Goal: Task Accomplishment & Management: Use online tool/utility

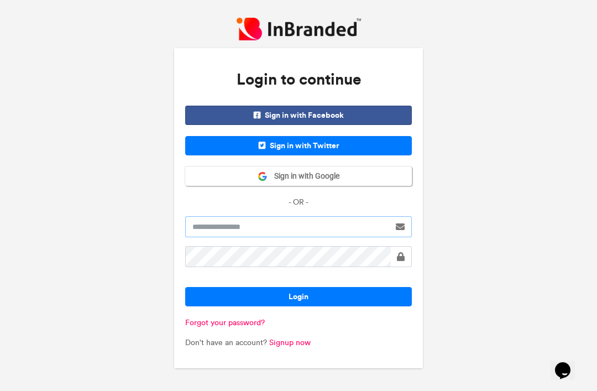
click at [351, 237] on input "text" at bounding box center [287, 226] width 205 height 21
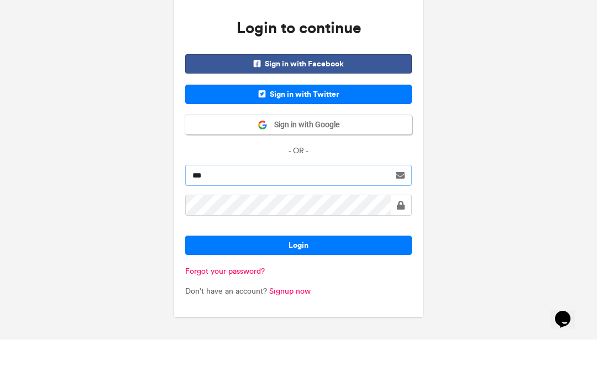
type input "***"
click at [350, 166] on button "Sign in with Google" at bounding box center [298, 175] width 227 height 19
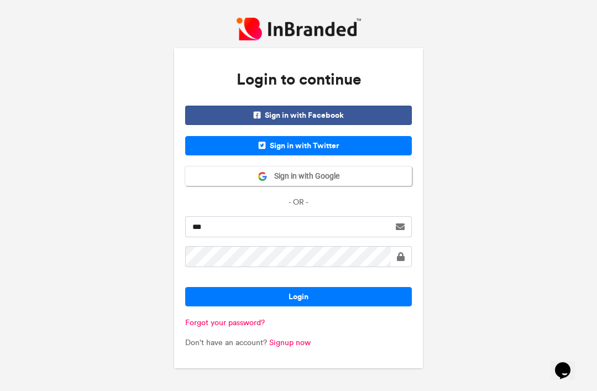
scroll to position [35, 0]
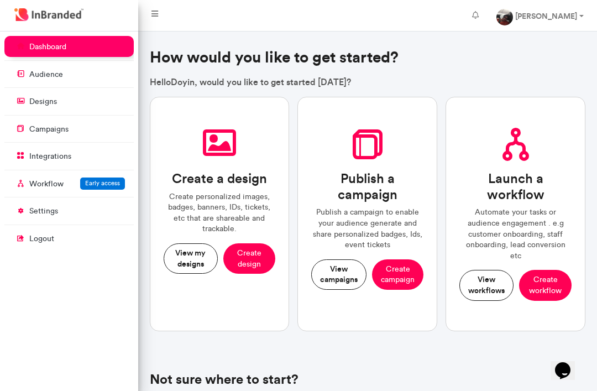
click at [35, 99] on p "designs" at bounding box center [43, 101] width 28 height 11
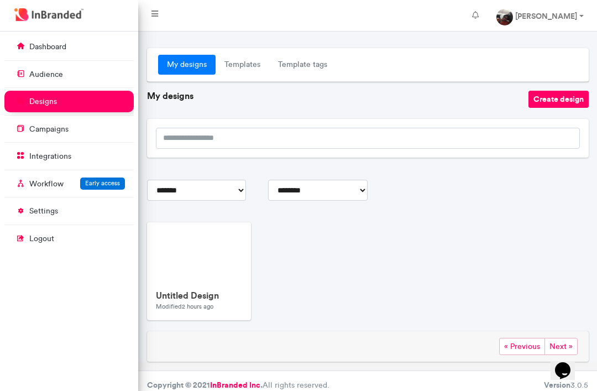
click at [42, 126] on p "campaigns" at bounding box center [48, 129] width 39 height 11
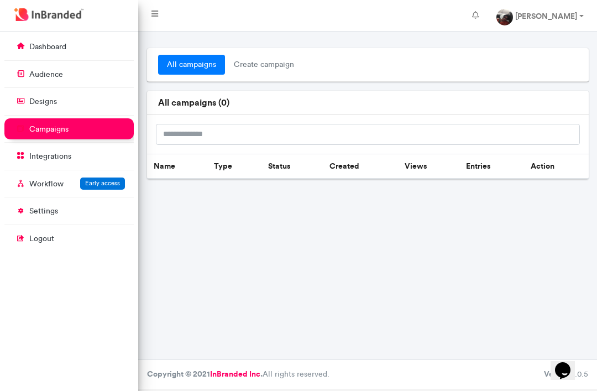
click at [261, 59] on span "create campaign" at bounding box center [264, 65] width 78 height 20
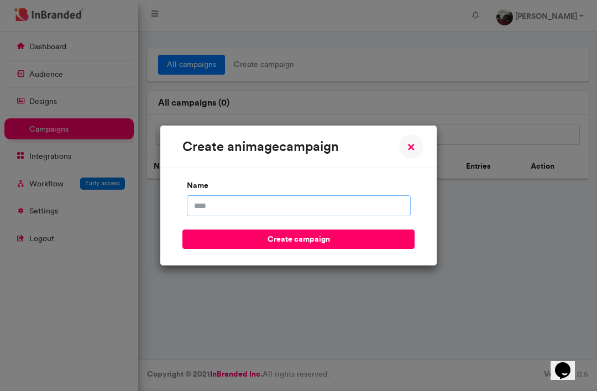
click at [341, 206] on input "name" at bounding box center [299, 205] width 224 height 21
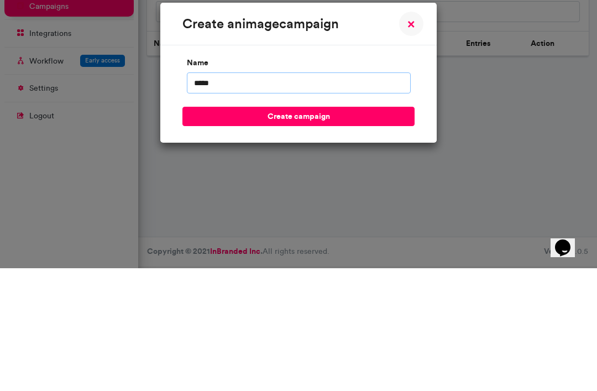
type input "****"
click at [361, 229] on button "create campaign" at bounding box center [298, 238] width 232 height 19
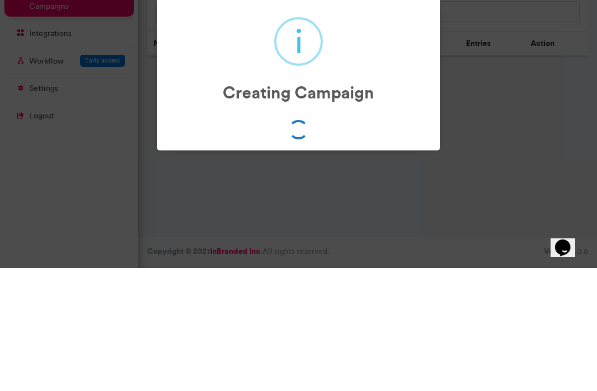
scroll to position [41, 0]
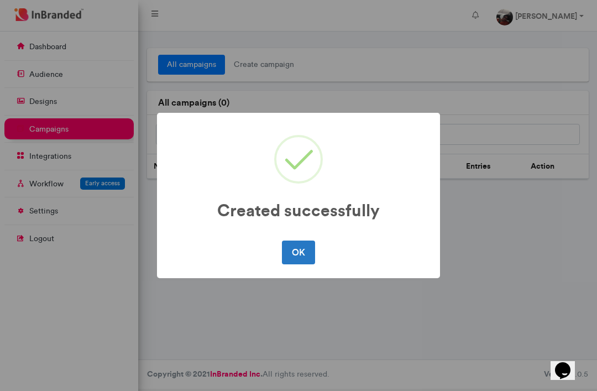
click at [305, 255] on button "OK" at bounding box center [298, 252] width 33 height 23
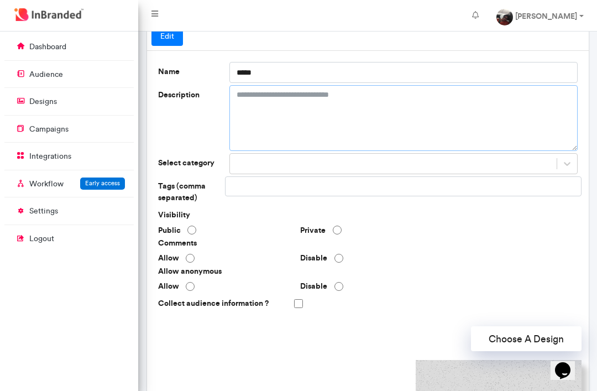
click at [379, 109] on textarea "Description" at bounding box center [403, 118] width 348 height 66
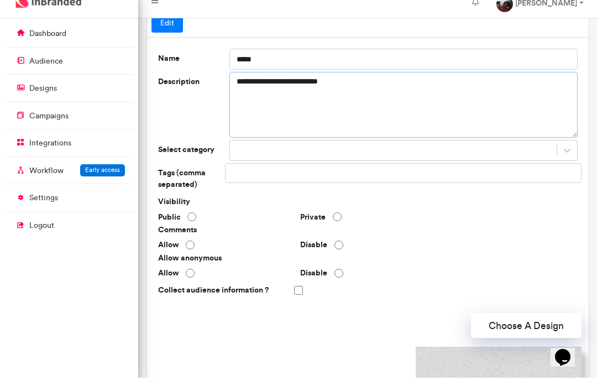
type textarea "**********"
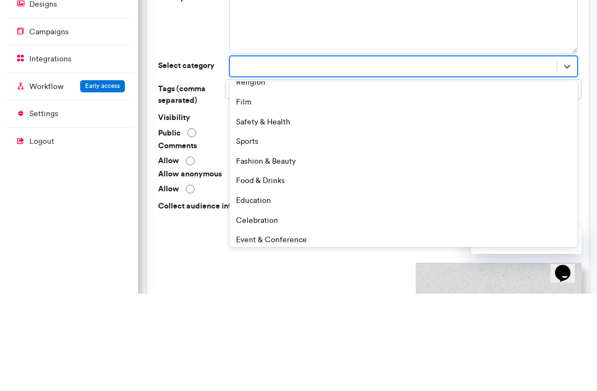
scroll to position [148, 0]
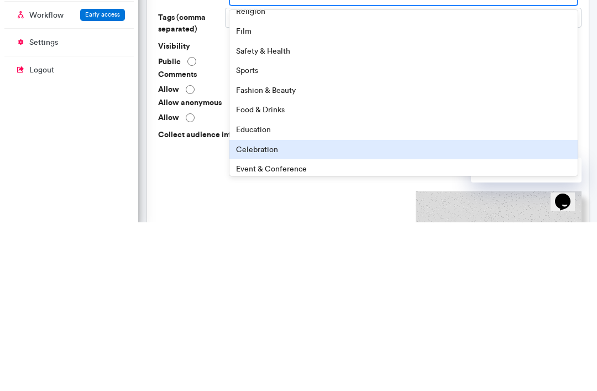
click at [278, 309] on div "Celebration" at bounding box center [403, 319] width 348 height 20
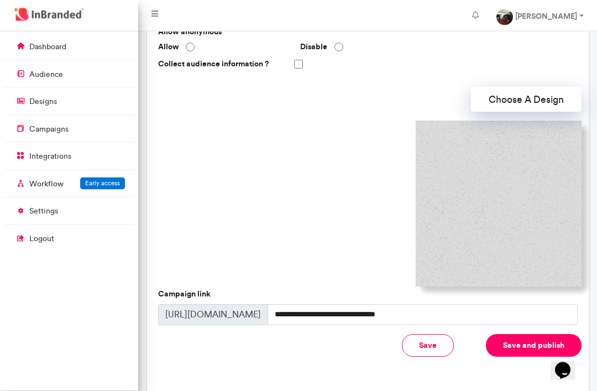
scroll to position [294, 0]
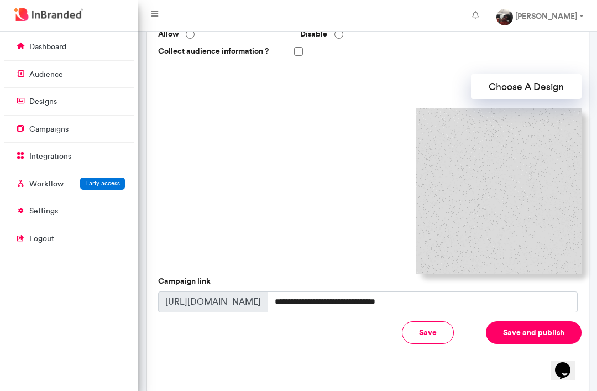
click at [540, 90] on button "Choose A Design" at bounding box center [526, 86] width 111 height 25
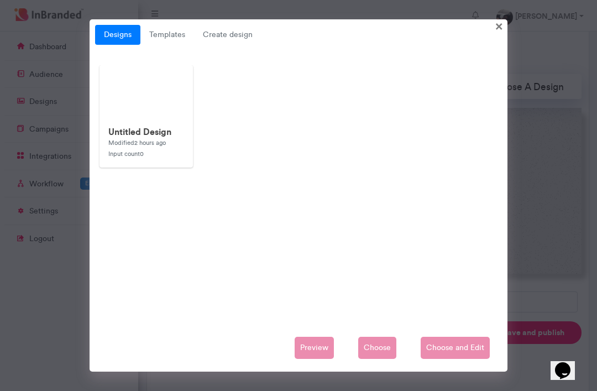
click at [163, 36] on link "Templates" at bounding box center [167, 35] width 54 height 20
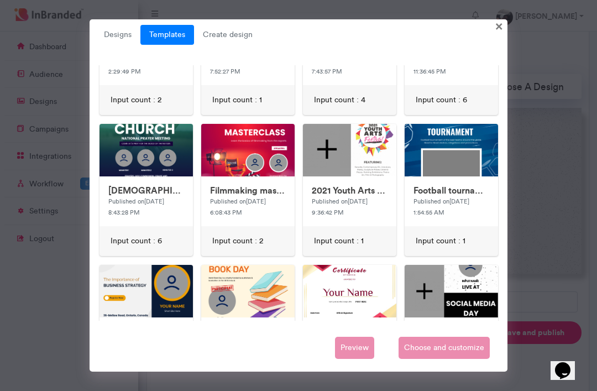
scroll to position [222, 0]
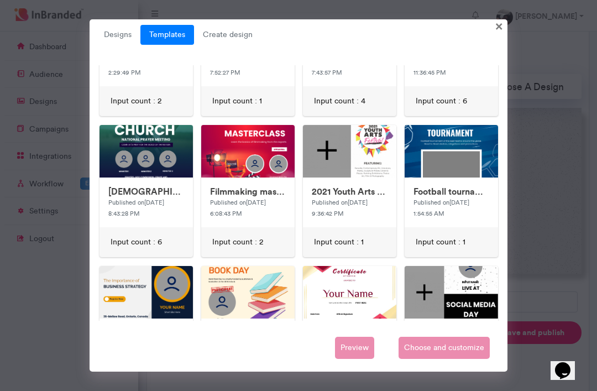
click at [383, 205] on div "2021 Youth Arts Festival Published on 17/4/2021, 9:36:42 PM" at bounding box center [349, 202] width 93 height 50
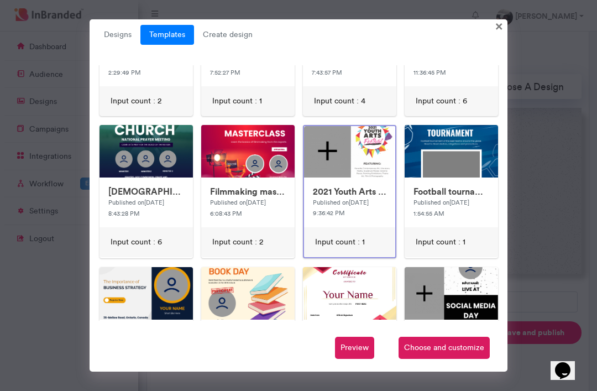
click at [457, 359] on span "Choose and customize" at bounding box center [444, 348] width 91 height 22
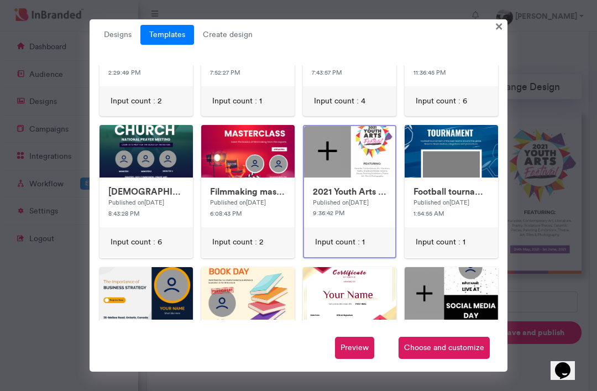
scroll to position [329, 0]
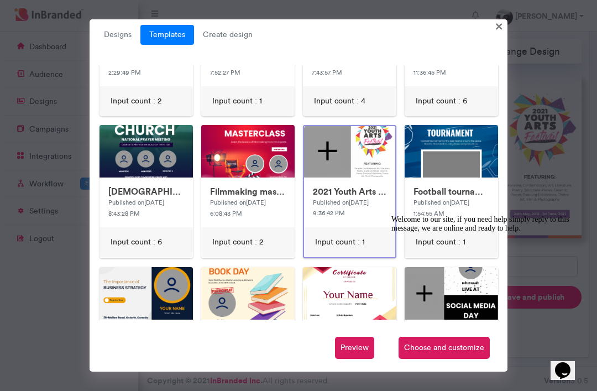
click at [445, 343] on span "Choose and customize" at bounding box center [444, 348] width 91 height 22
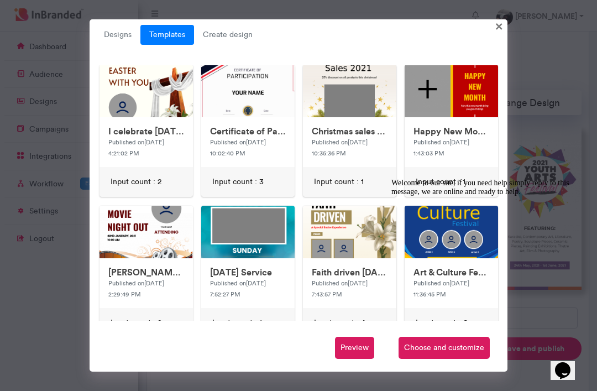
scroll to position [294, 0]
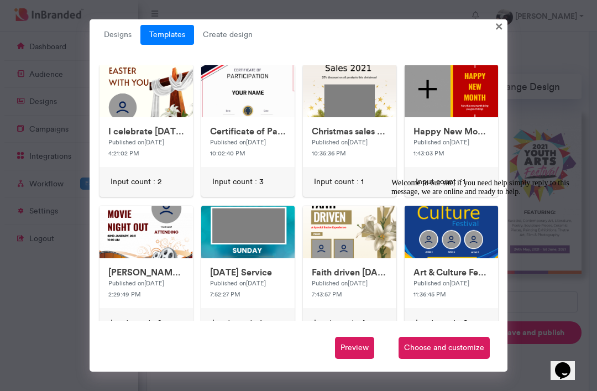
click at [364, 359] on span "Preview" at bounding box center [354, 348] width 39 height 22
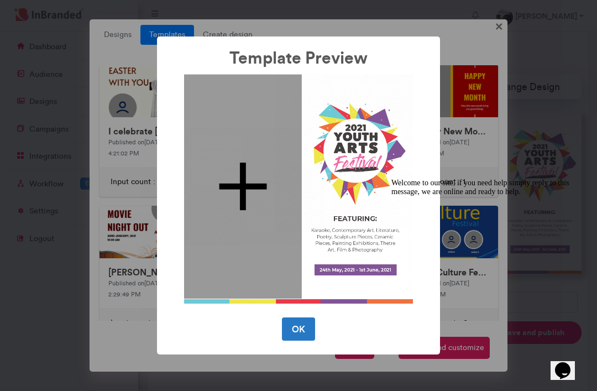
click at [345, 178] on img at bounding box center [298, 188] width 229 height 229
click at [300, 341] on button "OK" at bounding box center [298, 328] width 33 height 23
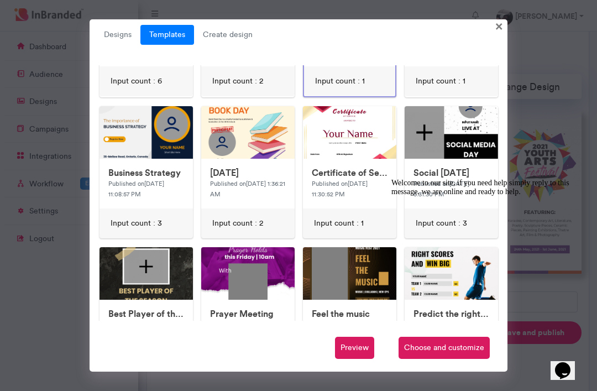
scroll to position [384, 0]
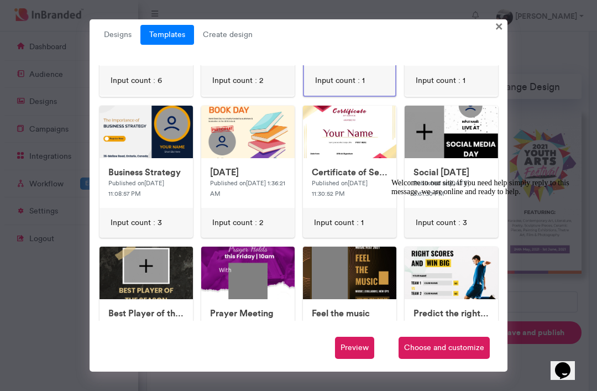
click at [134, 134] on img at bounding box center [321, 327] width 442 height 442
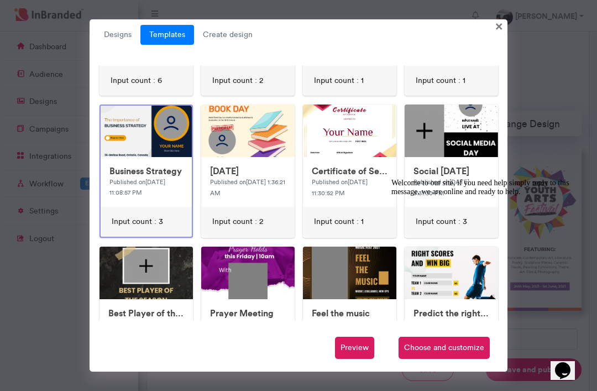
scroll to position [294, 0]
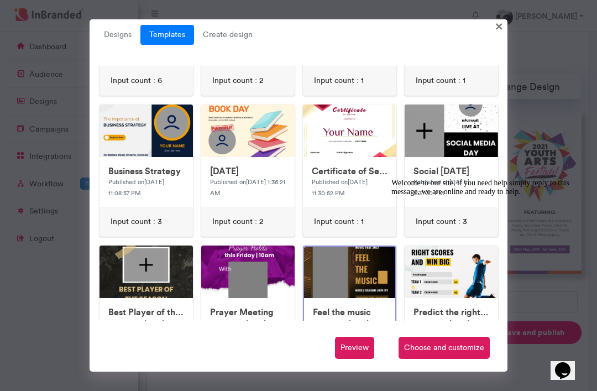
click at [391, 179] on icon "Chat attention grabber" at bounding box center [391, 179] width 0 height 0
click at [467, 359] on span "Choose and customize" at bounding box center [444, 348] width 91 height 22
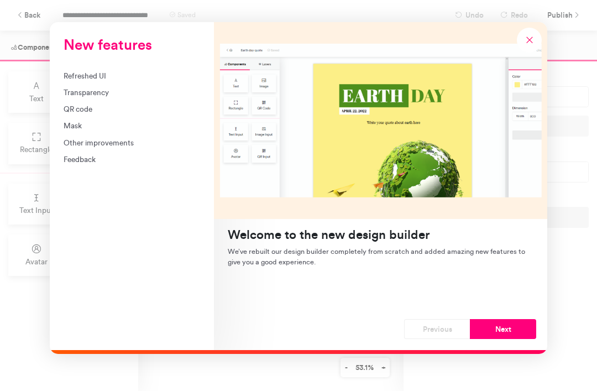
click at [591, 275] on div "New features Refreshed UI Transparency QR code Mask Other improvements Feedback…" at bounding box center [298, 195] width 597 height 391
click at [589, 280] on div "New features Refreshed UI Transparency QR code Mask Other improvements Feedback…" at bounding box center [298, 195] width 597 height 391
click at [589, 285] on div "New features Refreshed UI Transparency QR code Mask Other improvements Feedback…" at bounding box center [298, 195] width 597 height 391
click at [512, 327] on button "Next" at bounding box center [503, 329] width 66 height 20
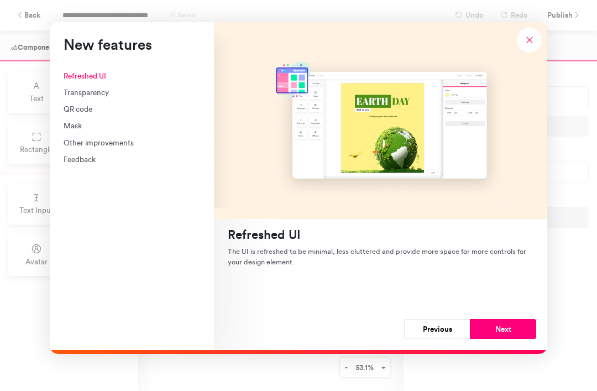
click at [450, 321] on button "Previous" at bounding box center [437, 329] width 66 height 20
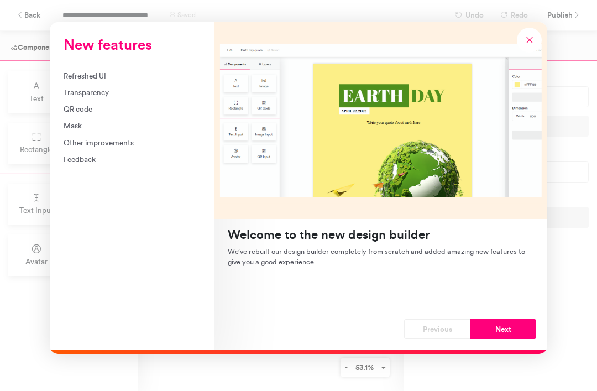
click at [381, 103] on div "New features" at bounding box center [380, 120] width 333 height 197
click at [390, 95] on div "New features" at bounding box center [380, 120] width 333 height 197
click at [232, 77] on div "New features" at bounding box center [380, 120] width 333 height 197
click at [230, 75] on div "New features" at bounding box center [380, 120] width 333 height 197
click at [237, 77] on div "New features" at bounding box center [380, 120] width 333 height 197
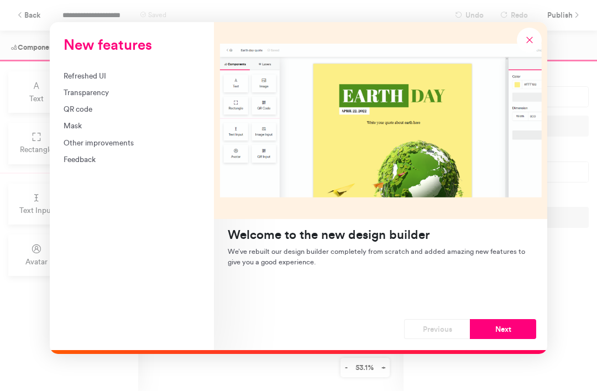
click at [537, 32] on button "New features" at bounding box center [529, 40] width 25 height 25
